Goal: Manage account settings

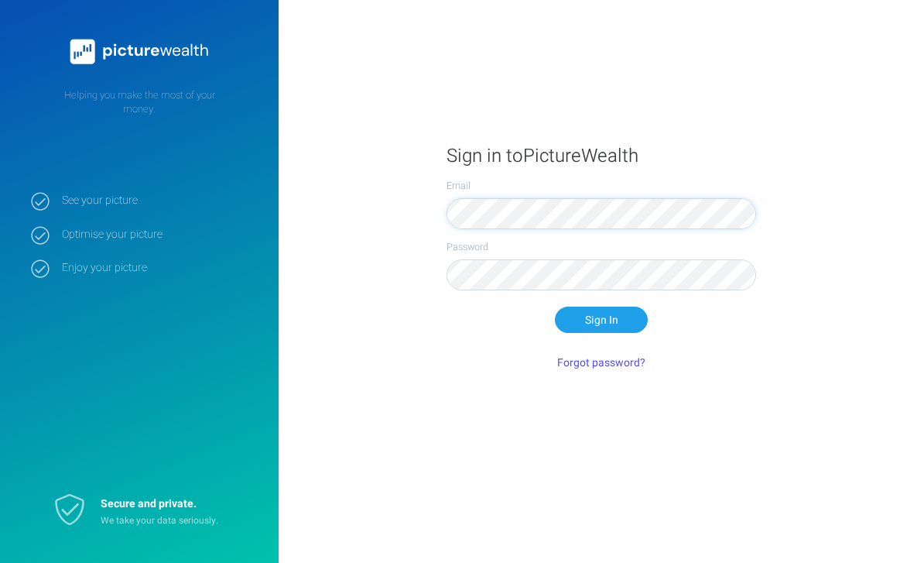
click at [602, 333] on button "Sign In" at bounding box center [601, 320] width 93 height 26
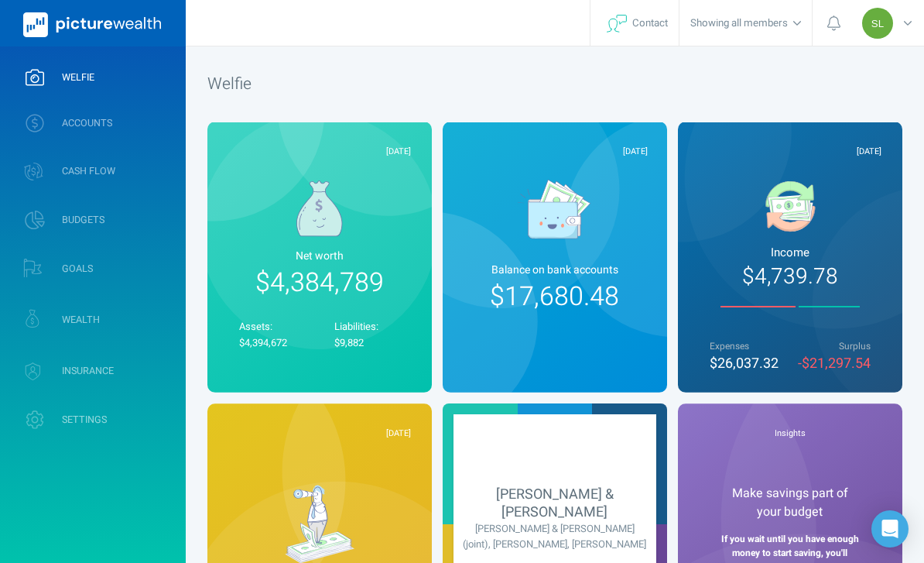
click at [146, 116] on link "ACCOUNTS" at bounding box center [93, 123] width 186 height 40
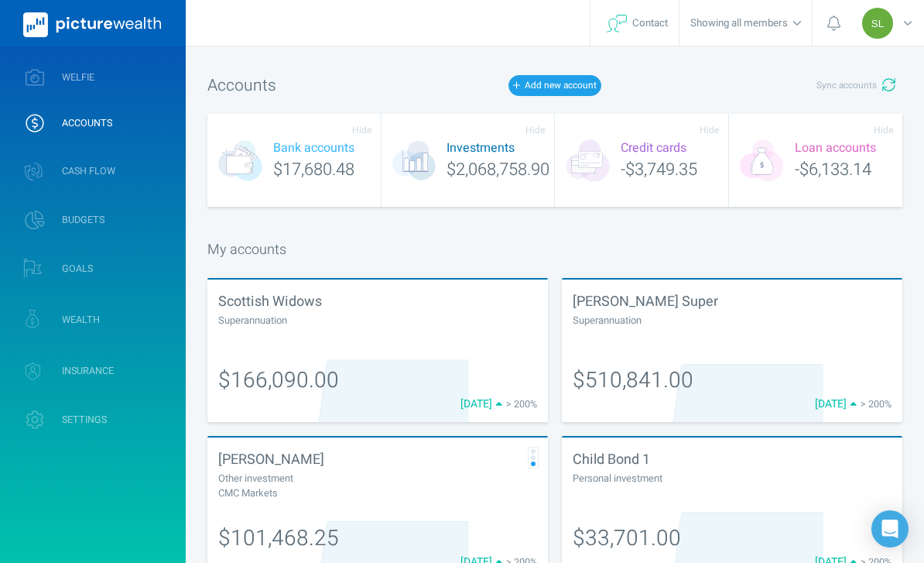
click at [860, 90] on span "Sync accounts" at bounding box center [847, 85] width 60 height 13
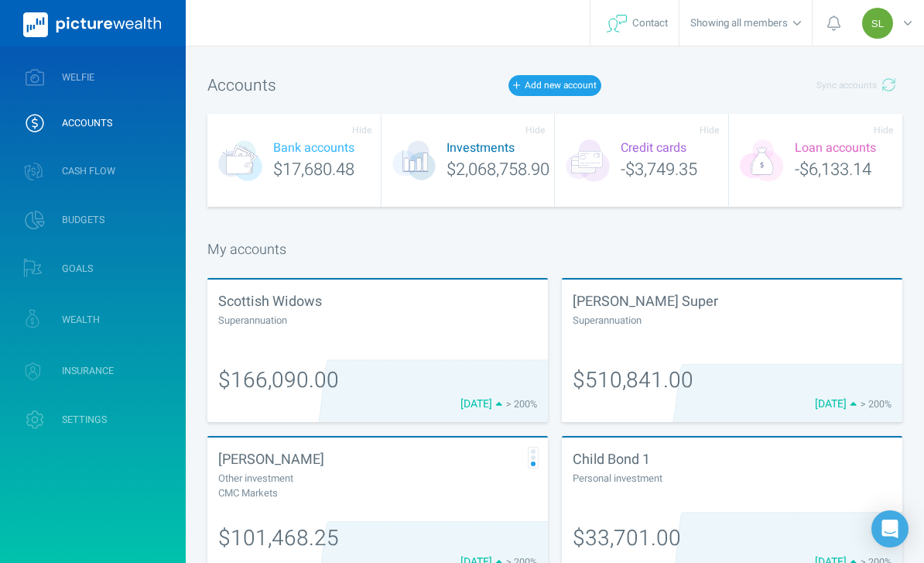
click at [160, 65] on link "WELFIE" at bounding box center [93, 77] width 186 height 40
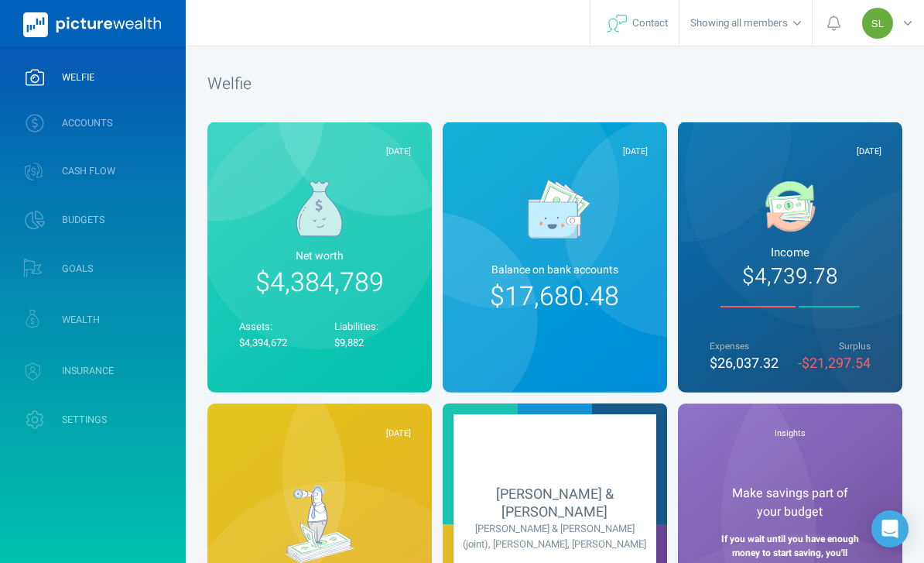
click at [144, 324] on link "WEALTH" at bounding box center [93, 320] width 186 height 46
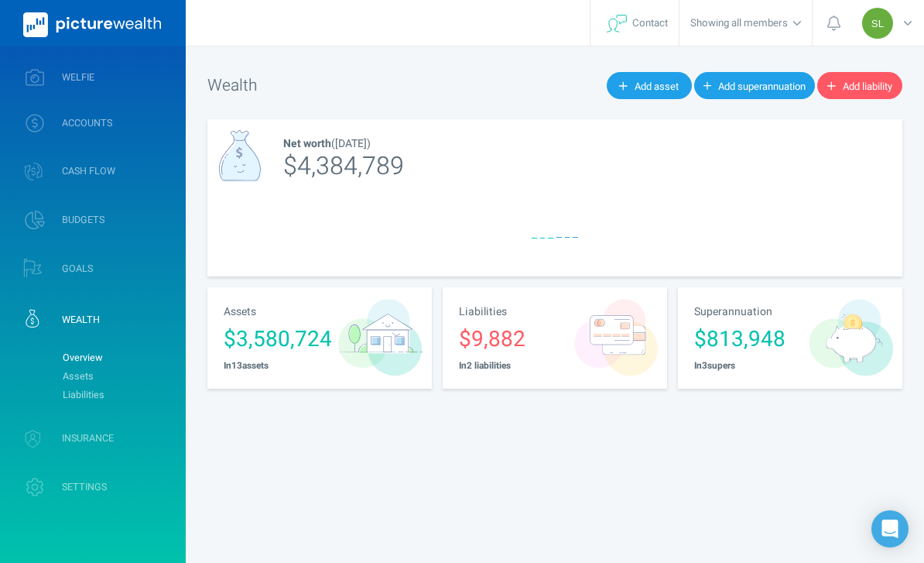
click at [164, 374] on link "Assets" at bounding box center [117, 376] width 125 height 19
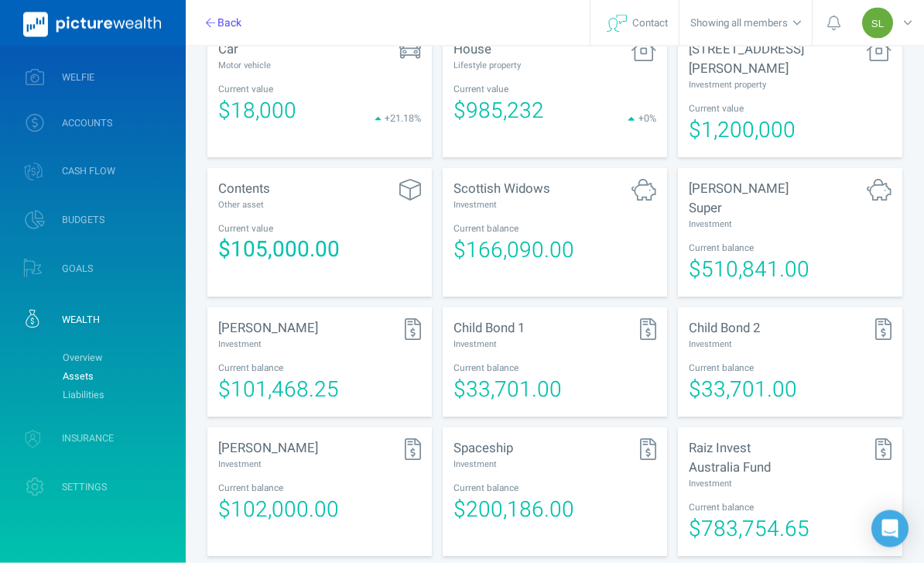
scroll to position [347, 0]
click at [784, 254] on span "$510,841.00" at bounding box center [749, 270] width 121 height 32
select select "L3M"
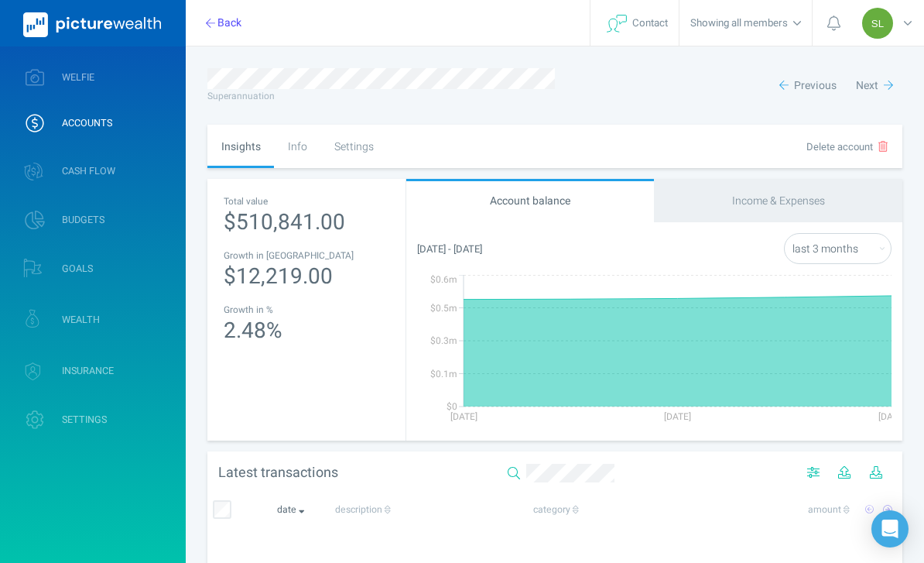
click at [356, 160] on div "Settings" at bounding box center [354, 146] width 67 height 43
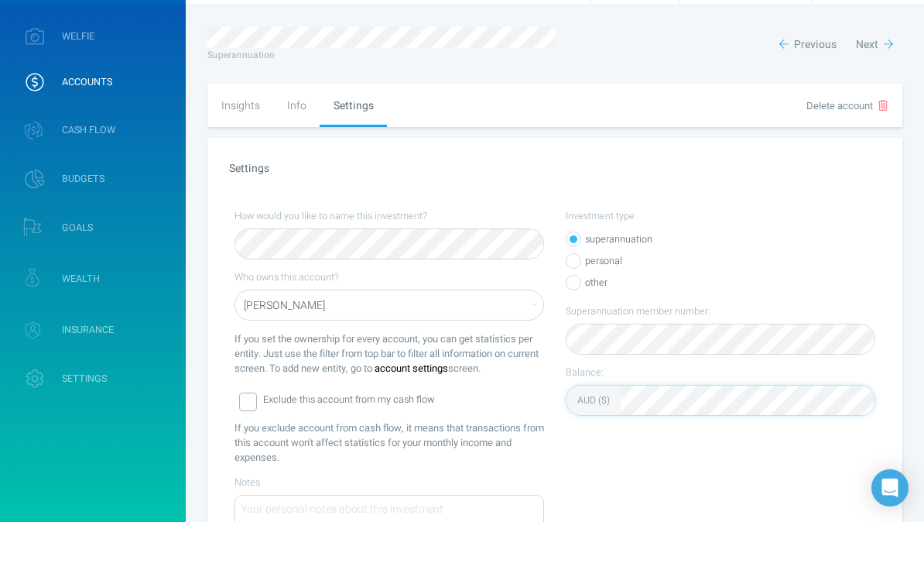
scroll to position [99, 0]
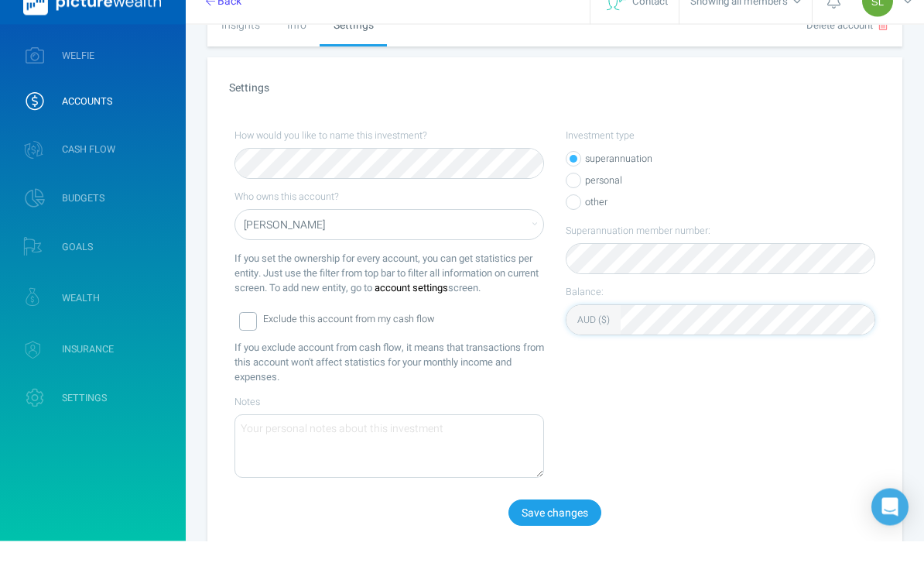
click at [576, 533] on button "Save changes" at bounding box center [555, 535] width 93 height 26
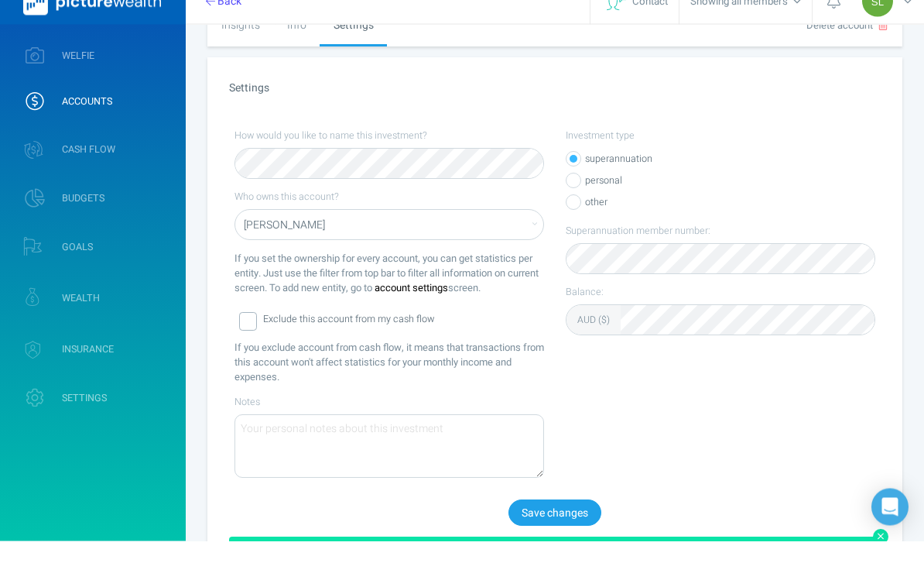
scroll to position [122, 0]
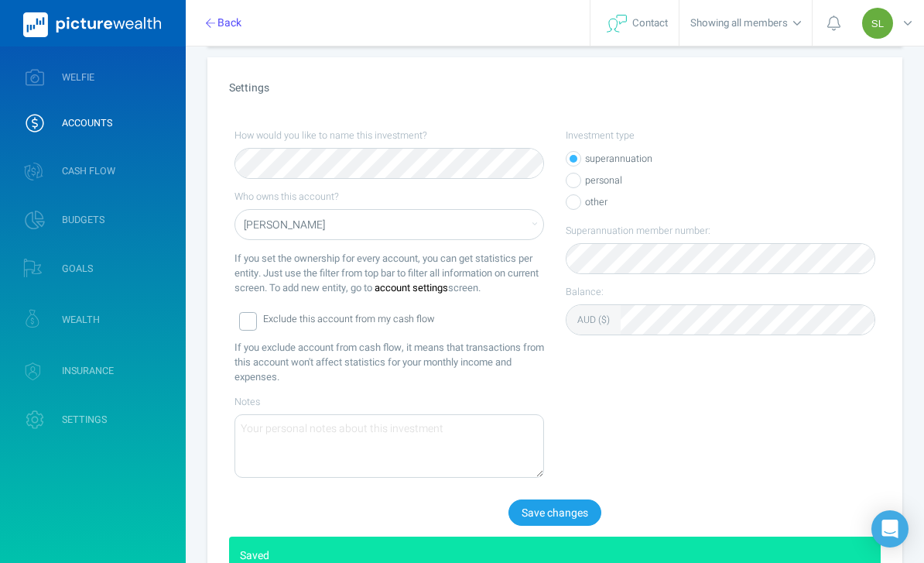
click at [137, 76] on link "WELFIE" at bounding box center [93, 77] width 186 height 40
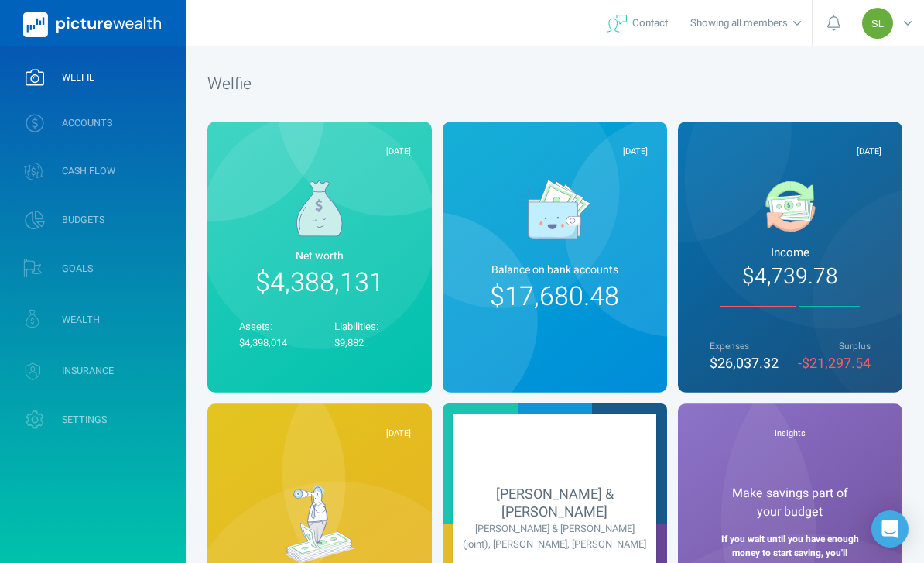
click at [163, 320] on link "WEALTH" at bounding box center [93, 320] width 186 height 46
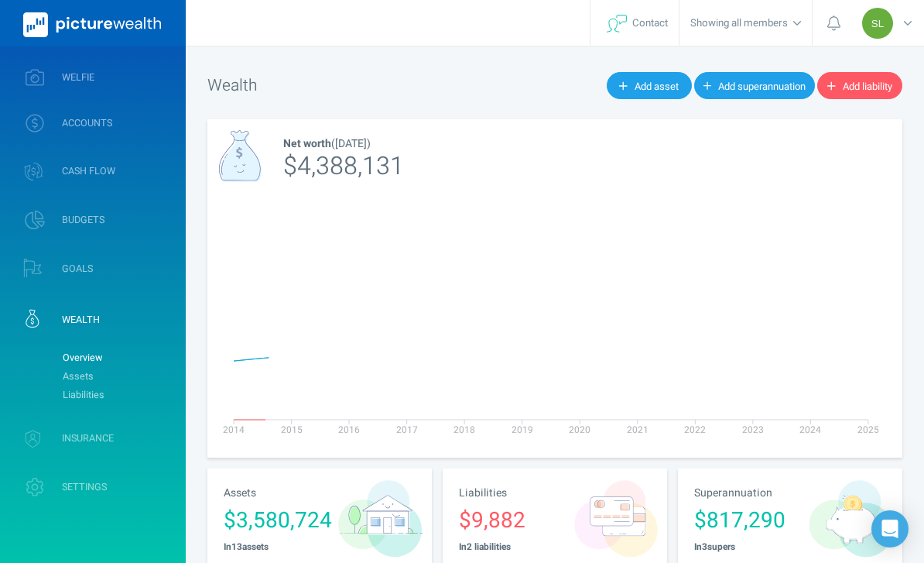
click at [148, 382] on link "Assets" at bounding box center [117, 376] width 125 height 19
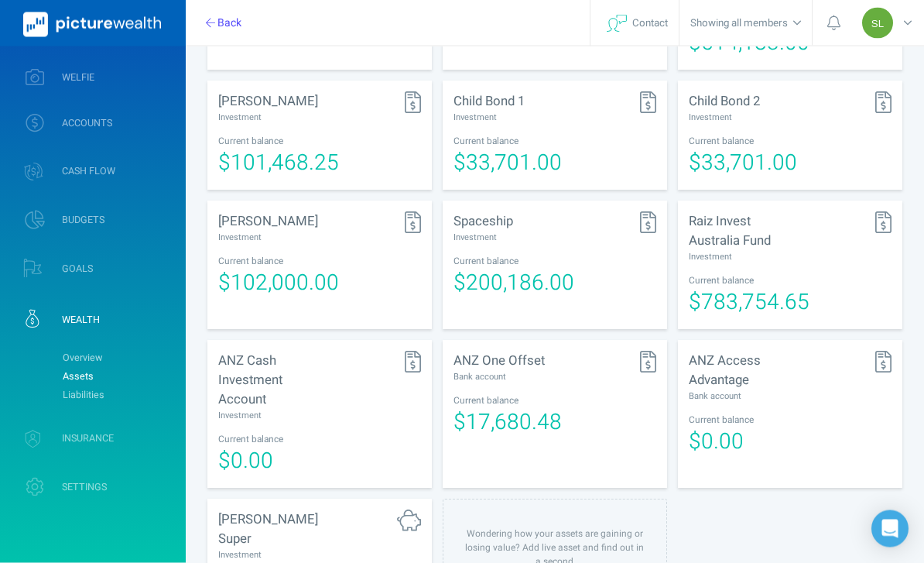
scroll to position [575, 0]
click at [314, 547] on div "Investment" at bounding box center [268, 553] width 101 height 13
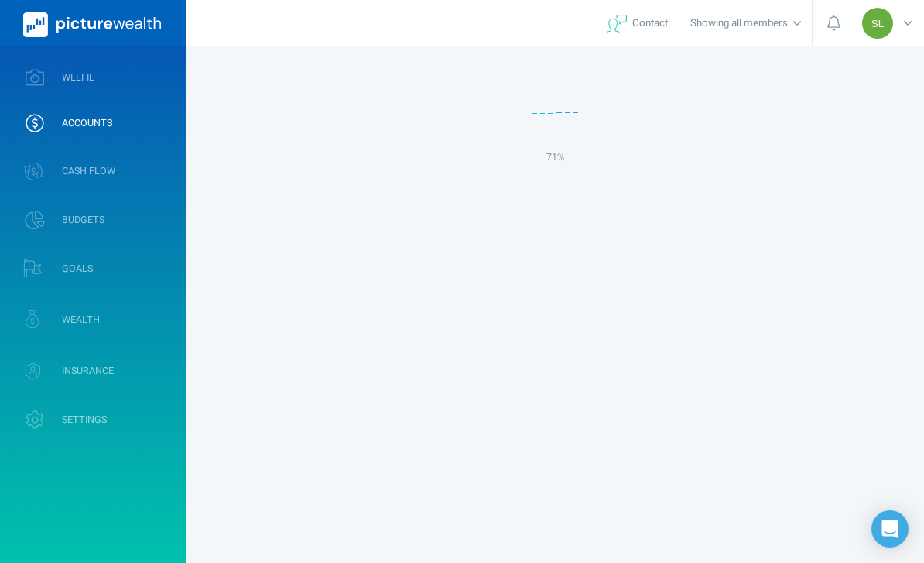
select select "L3M"
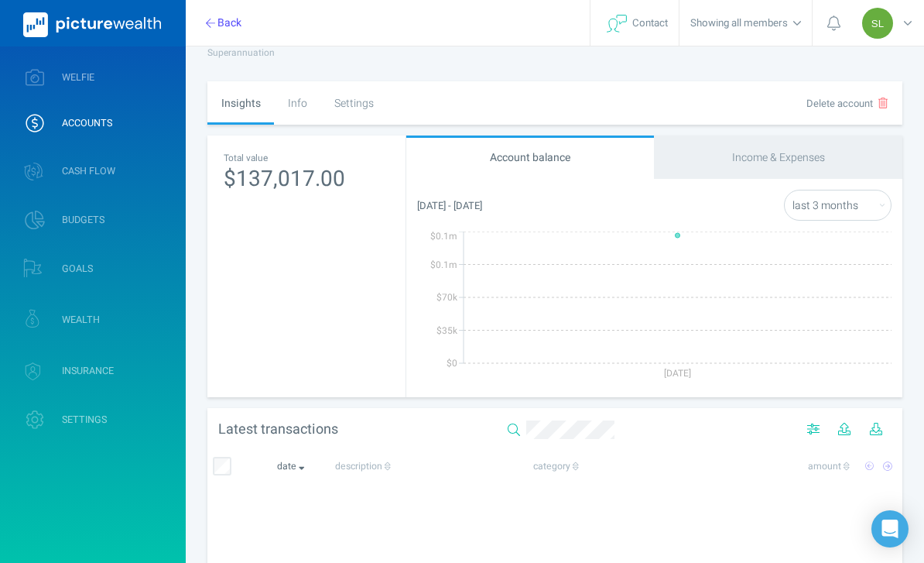
scroll to position [50, 0]
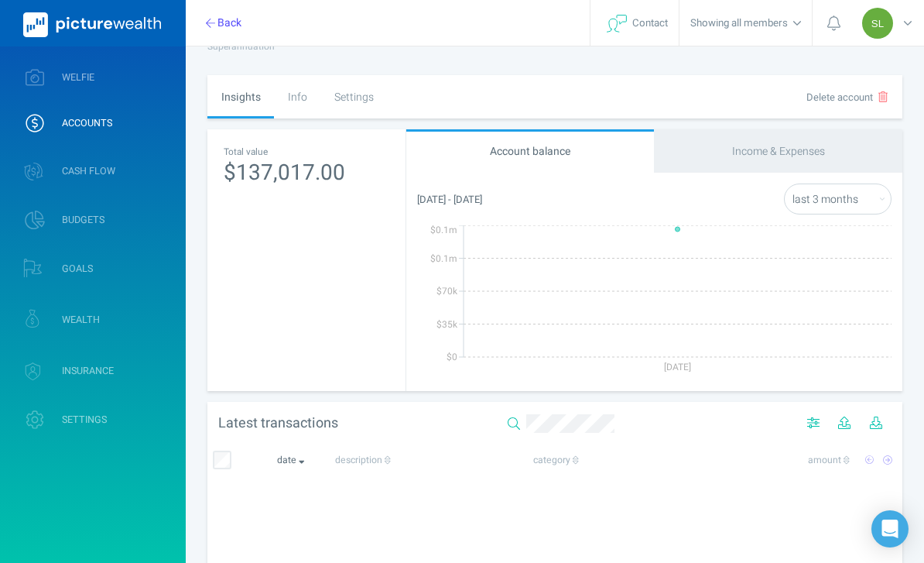
click at [348, 91] on div "Settings" at bounding box center [354, 96] width 67 height 43
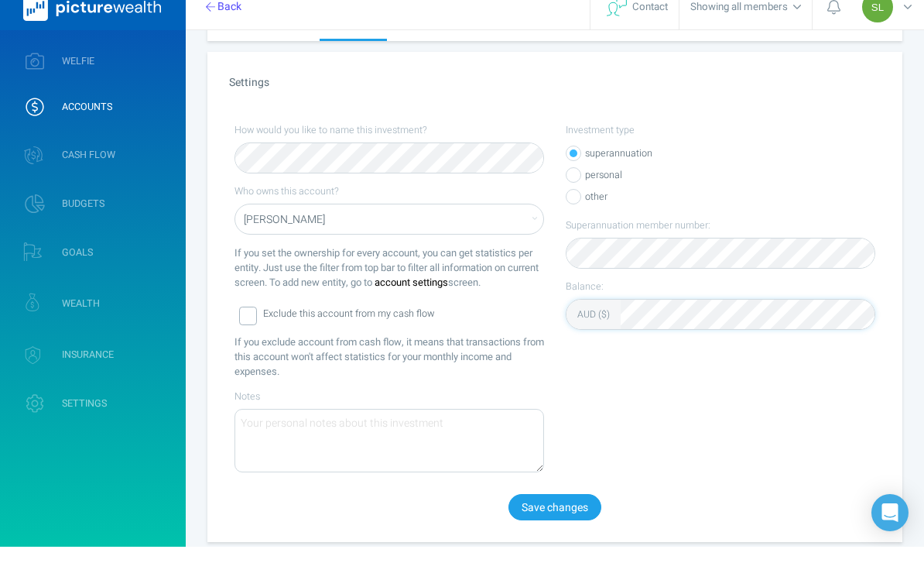
scroll to position [139, 0]
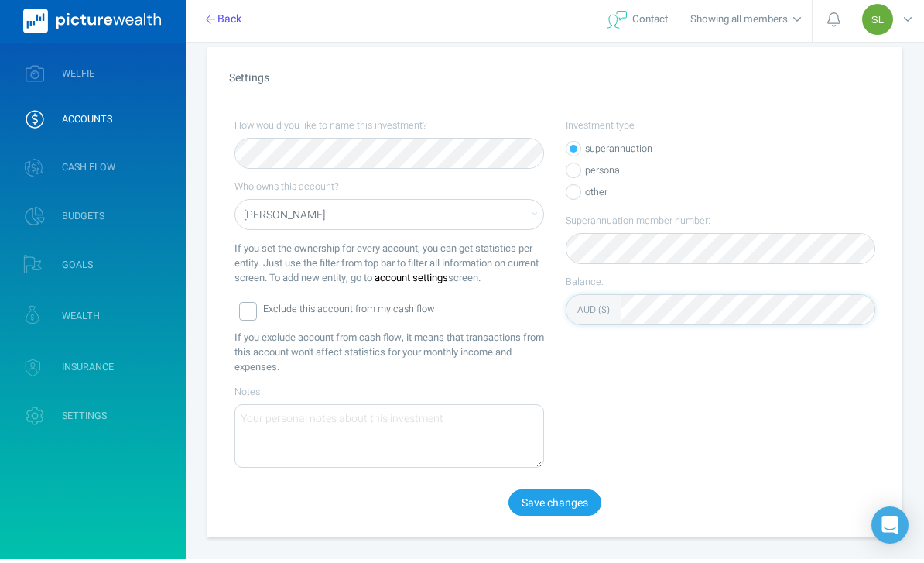
click at [577, 501] on button "Save changes" at bounding box center [555, 506] width 93 height 26
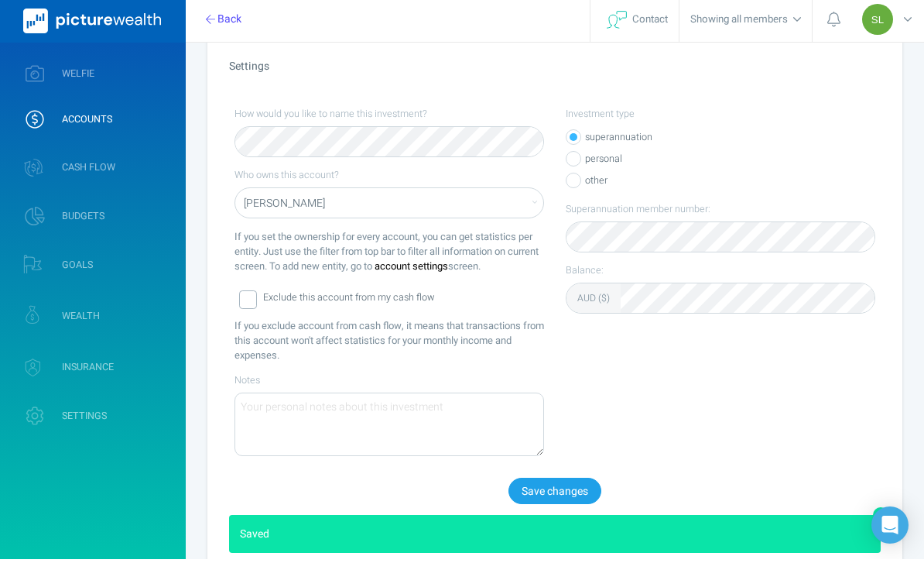
scroll to position [143, 0]
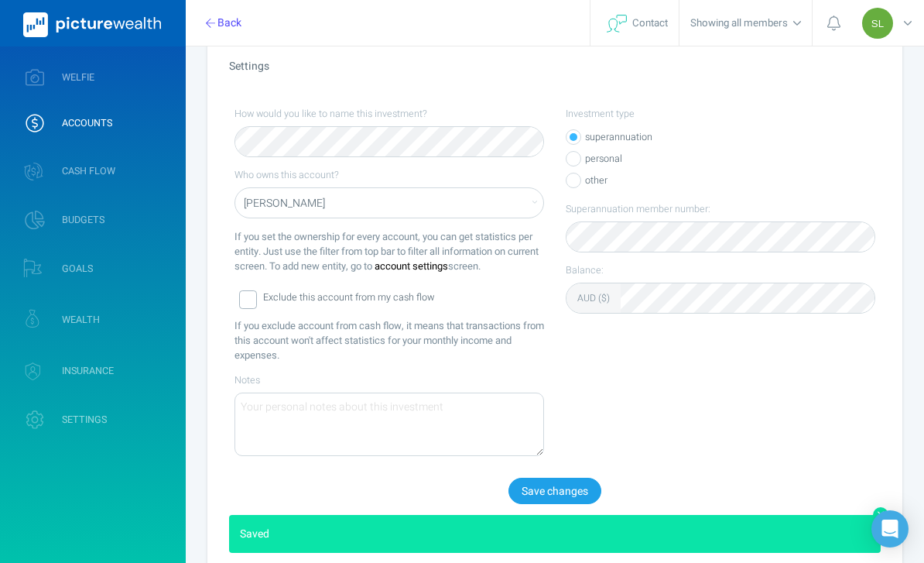
click at [135, 81] on link "WELFIE" at bounding box center [93, 77] width 186 height 40
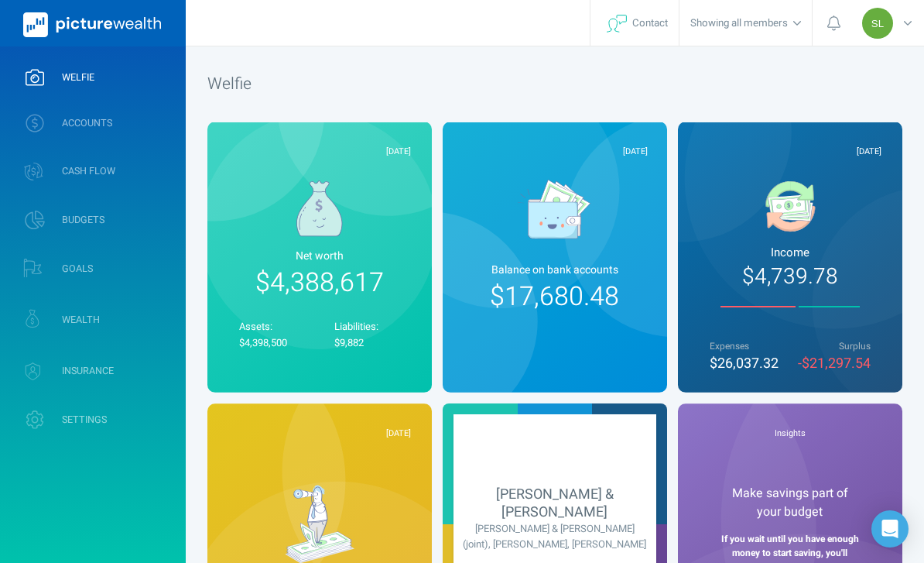
click at [157, 319] on link "WEALTH" at bounding box center [93, 320] width 186 height 46
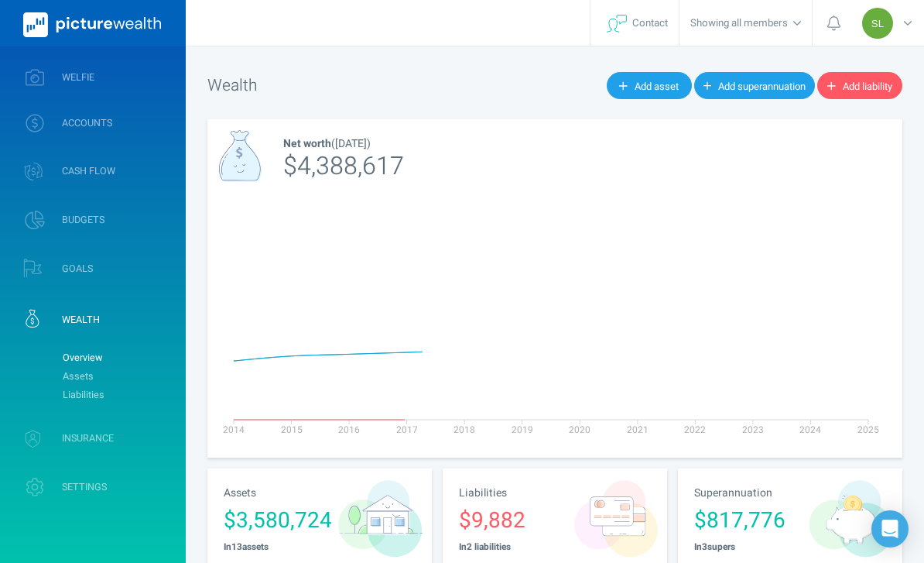
click at [160, 379] on link "Assets" at bounding box center [117, 376] width 125 height 19
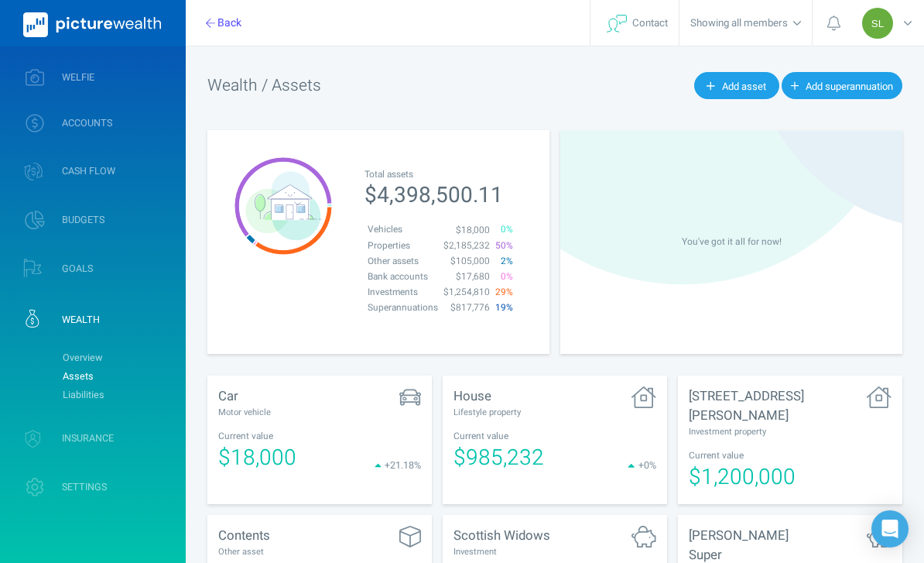
click at [149, 81] on link "WELFIE" at bounding box center [93, 77] width 186 height 40
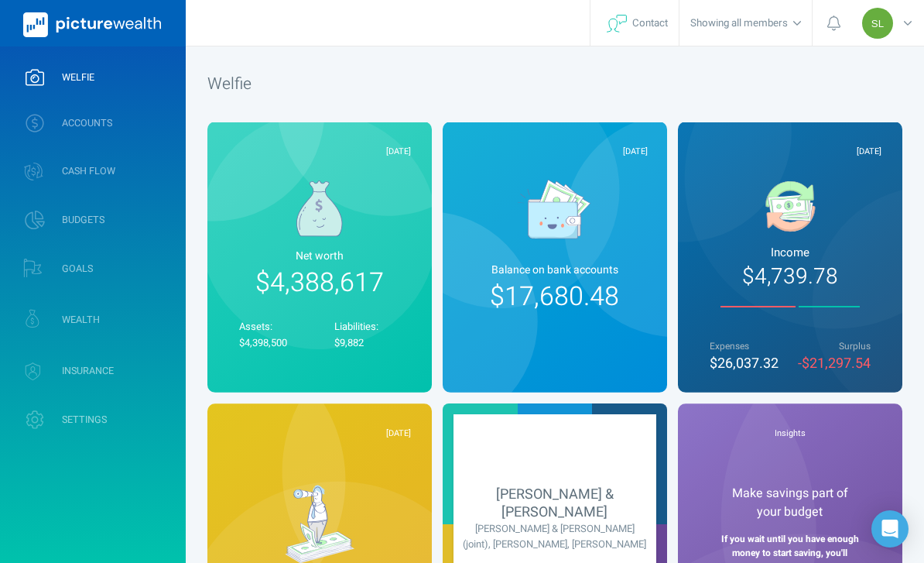
click at [920, 22] on div "SL" at bounding box center [890, 23] width 70 height 46
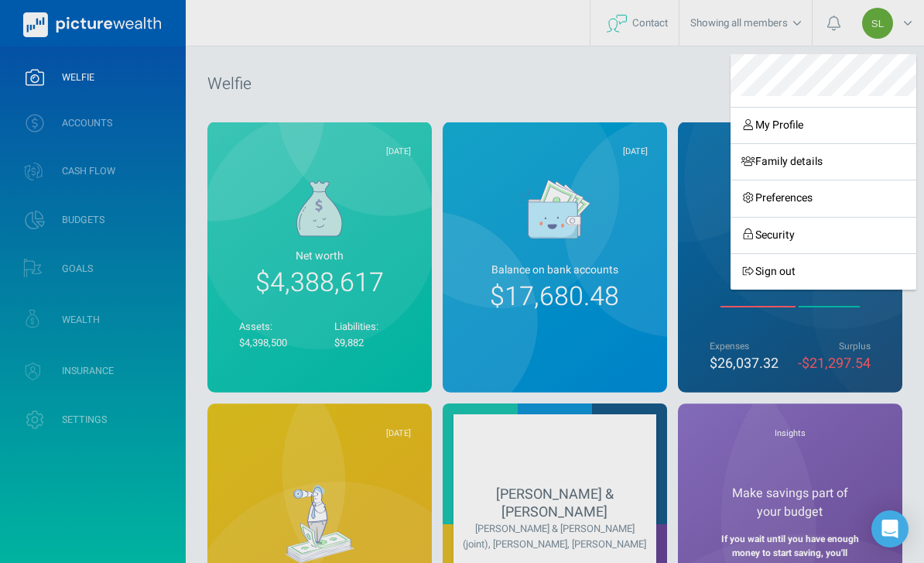
click at [788, 267] on link "Sign out" at bounding box center [824, 271] width 186 height 36
